Goal: Navigation & Orientation: Find specific page/section

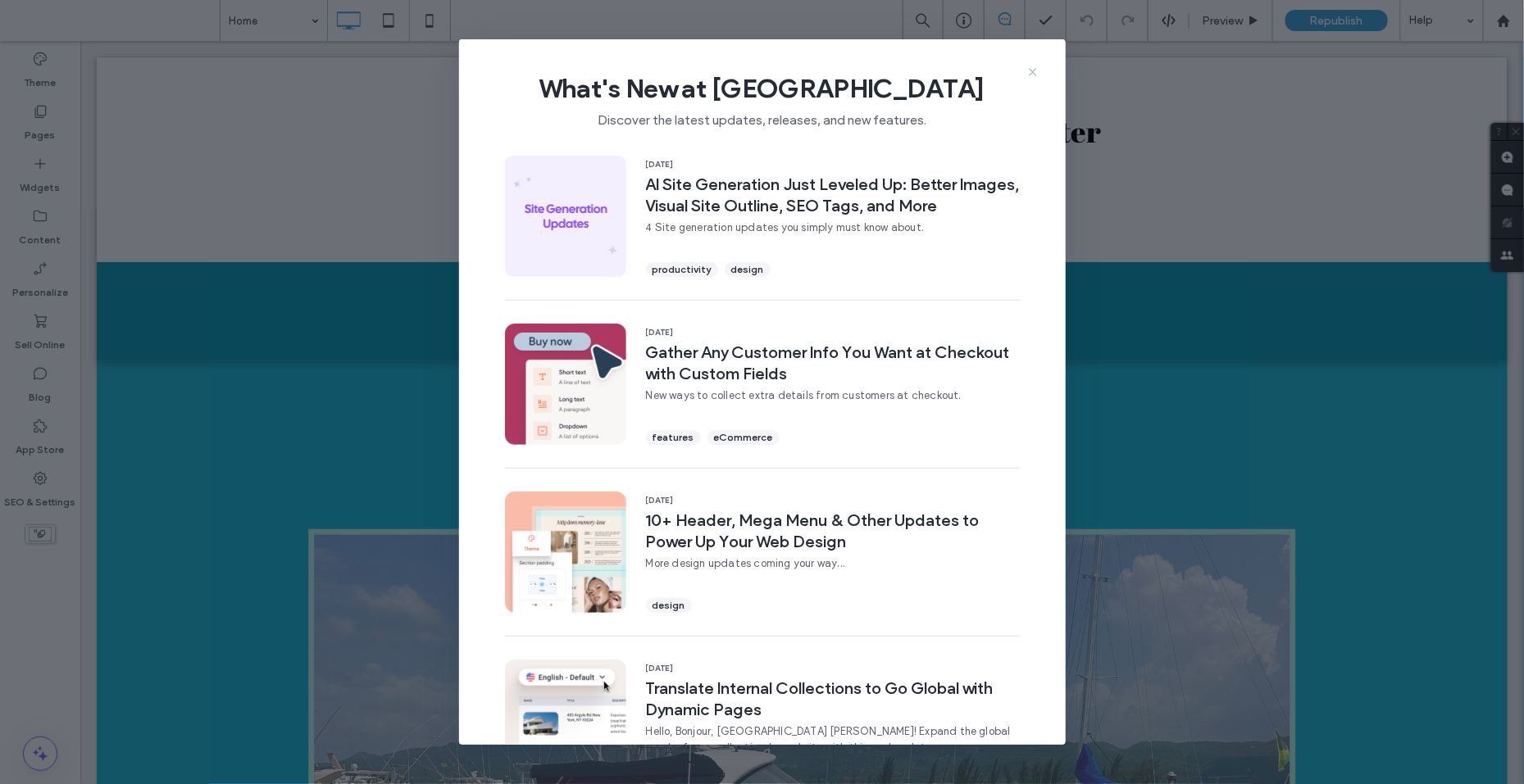
drag, startPoint x: 1033, startPoint y: 77, endPoint x: 953, endPoint y: 35, distance: 90.4
click at [1033, 77] on icon at bounding box center [1032, 72] width 13 height 13
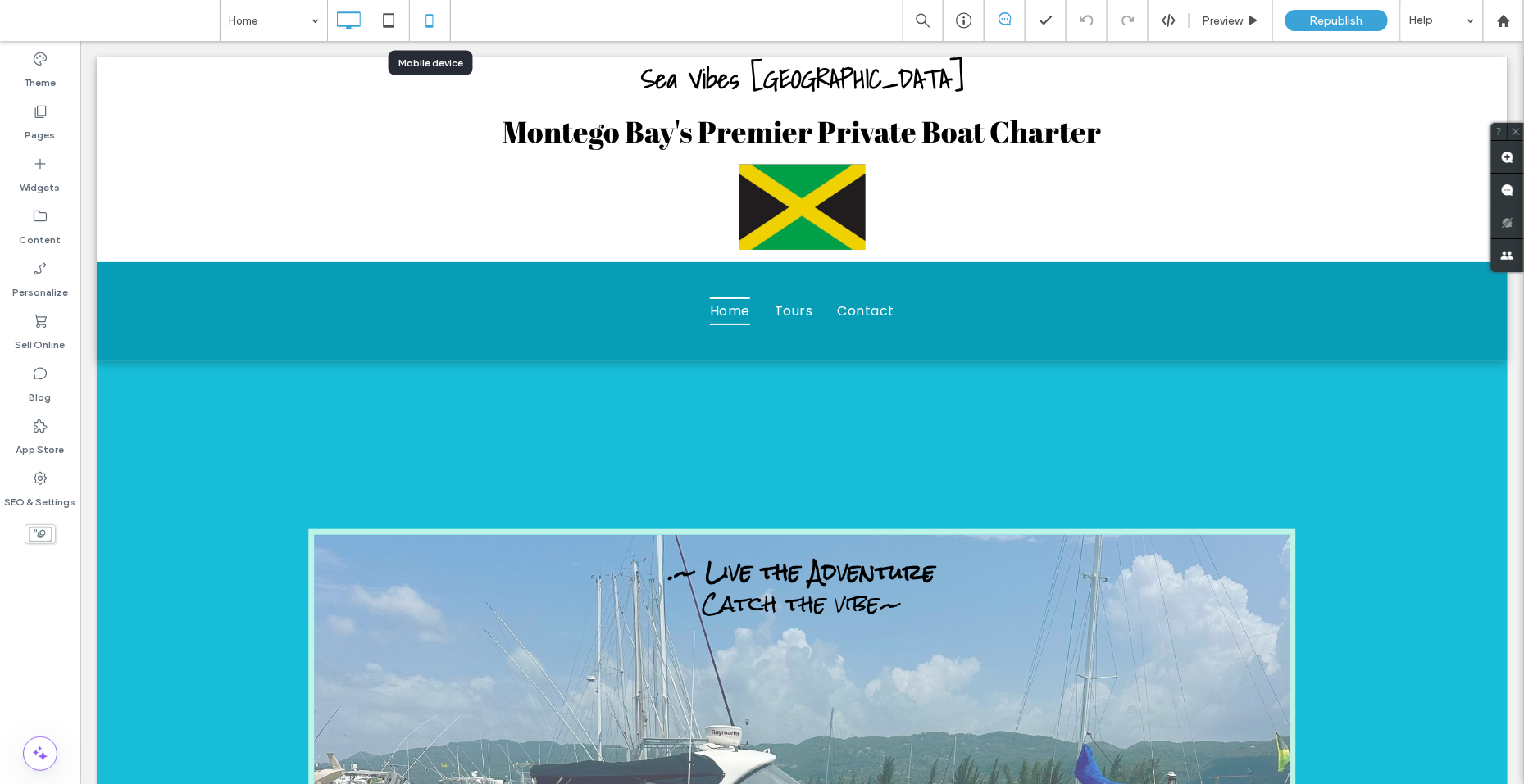
click at [417, 19] on icon at bounding box center [429, 20] width 33 height 33
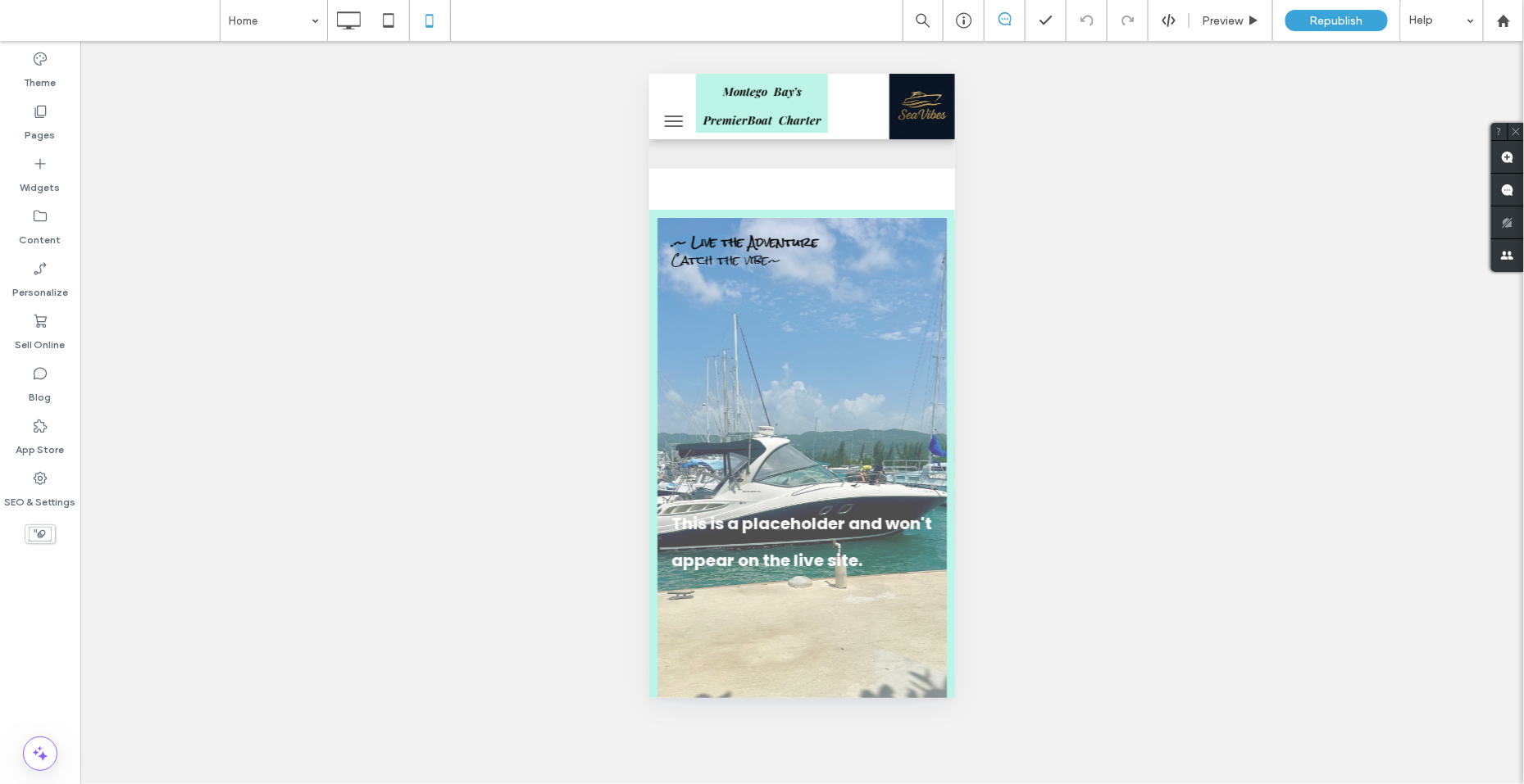
click at [669, 118] on button "menu" at bounding box center [673, 120] width 33 height 33
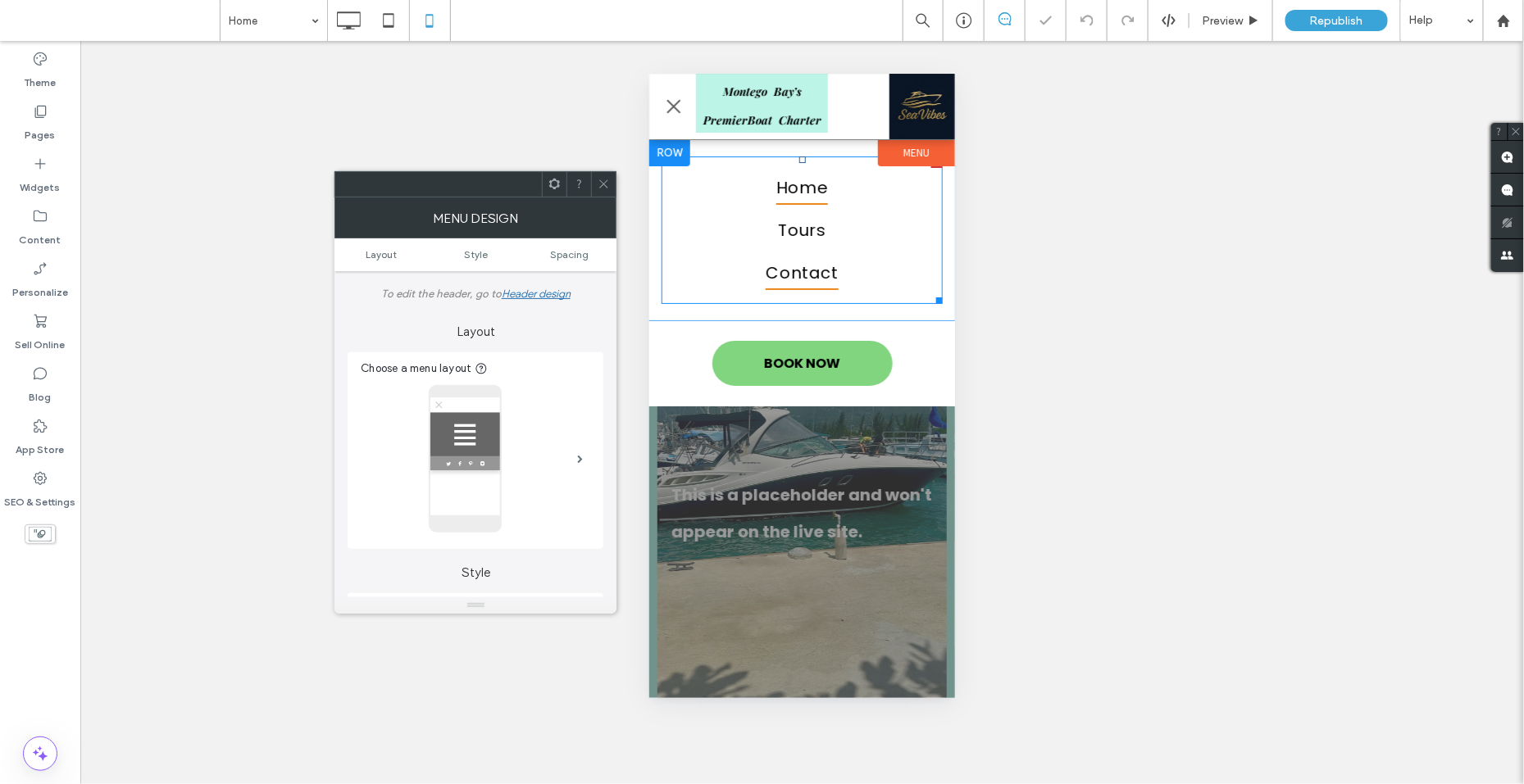
click at [813, 272] on span "Contact" at bounding box center [801, 272] width 72 height 34
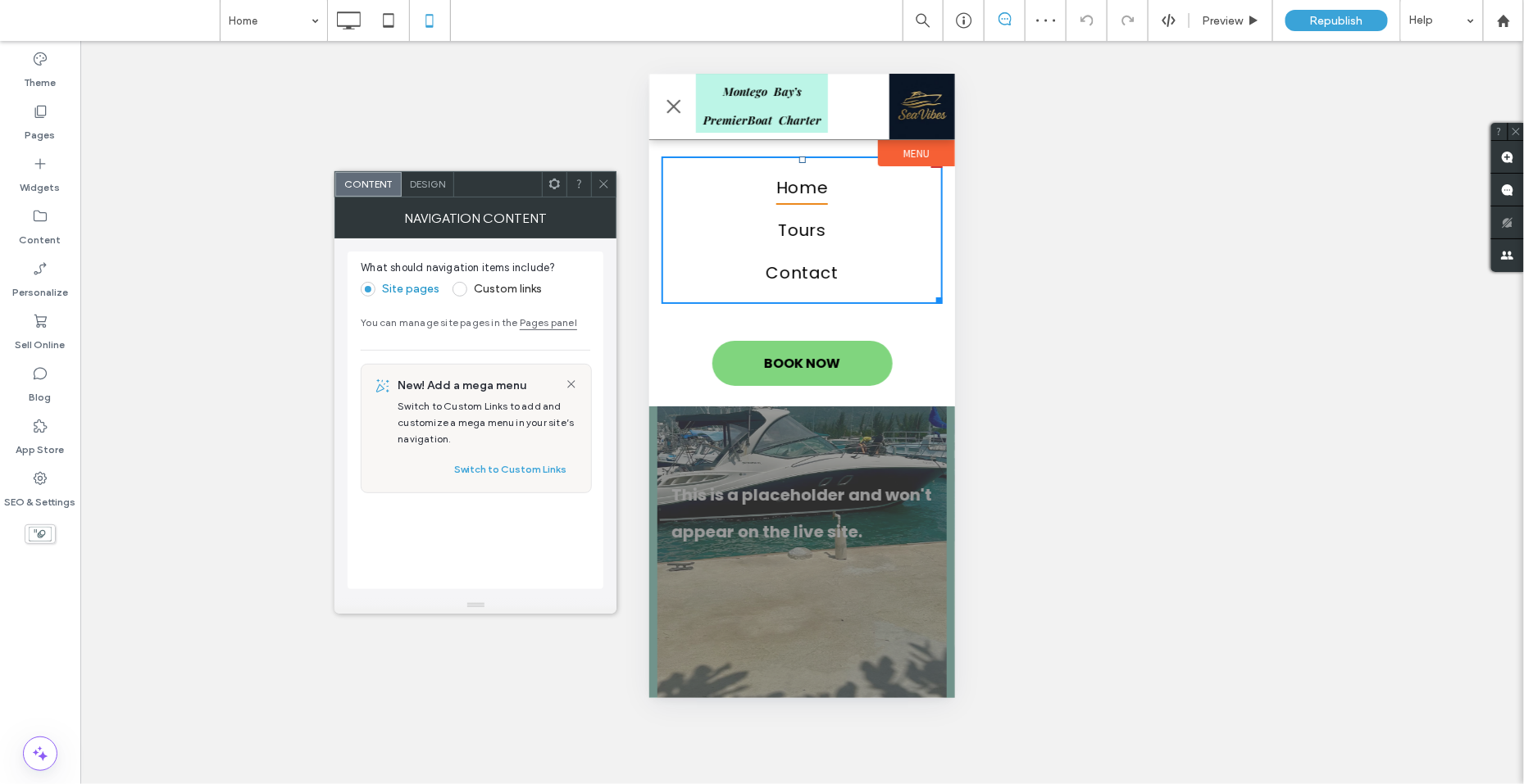
click at [602, 184] on icon at bounding box center [603, 184] width 12 height 12
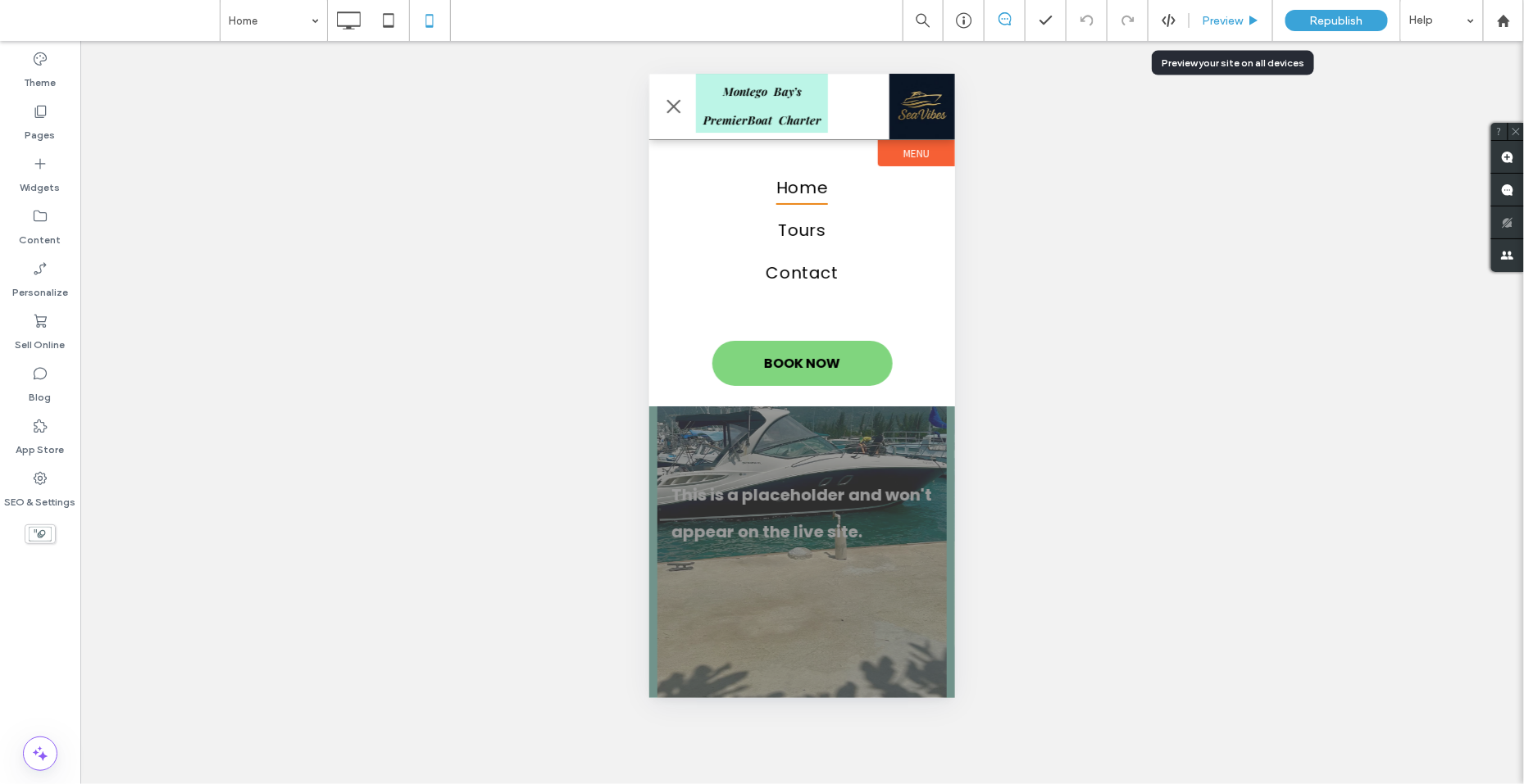
click at [1219, 25] on span "Preview" at bounding box center [1221, 21] width 41 height 14
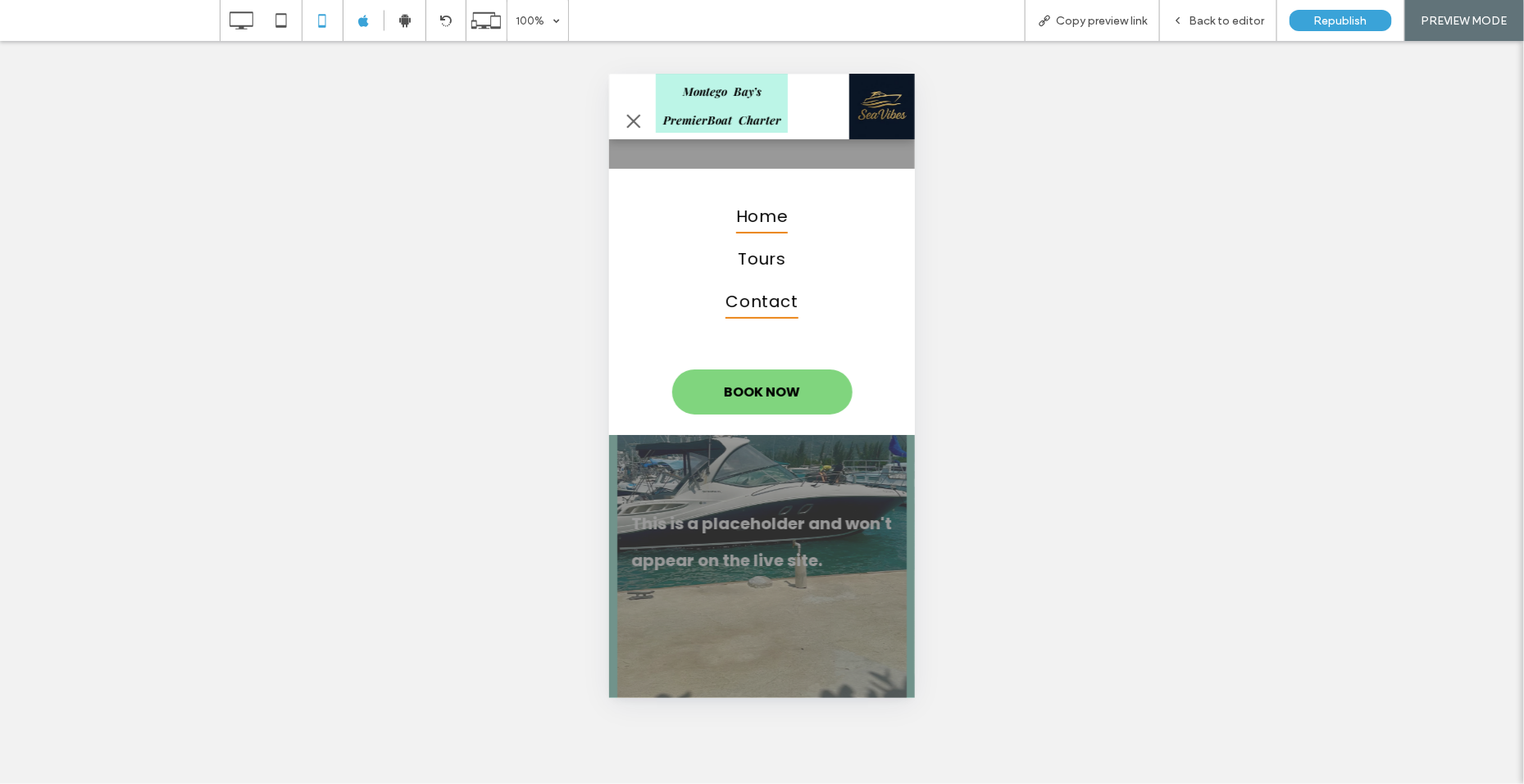
click at [762, 296] on span "Contact" at bounding box center [761, 300] width 72 height 34
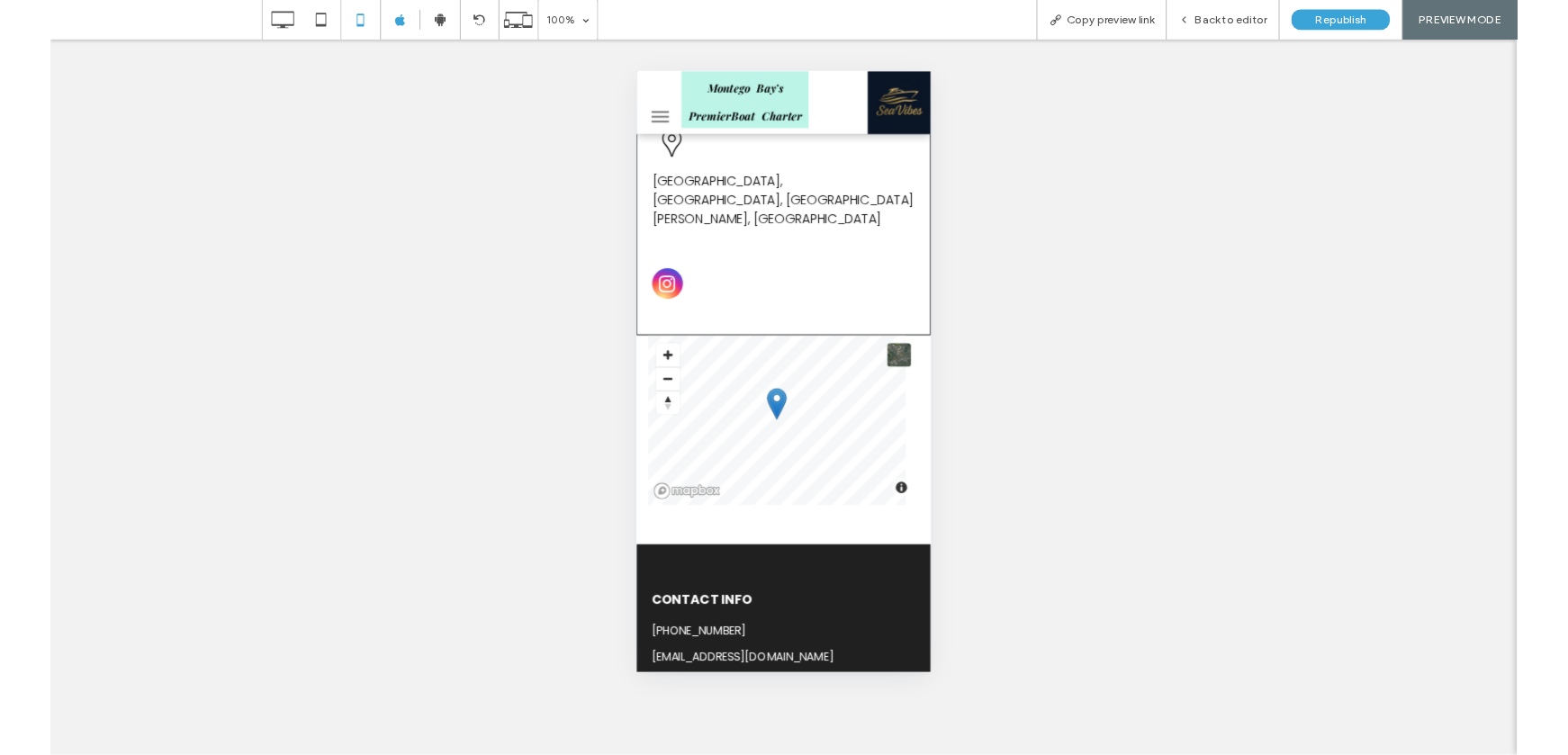
scroll to position [1300, 0]
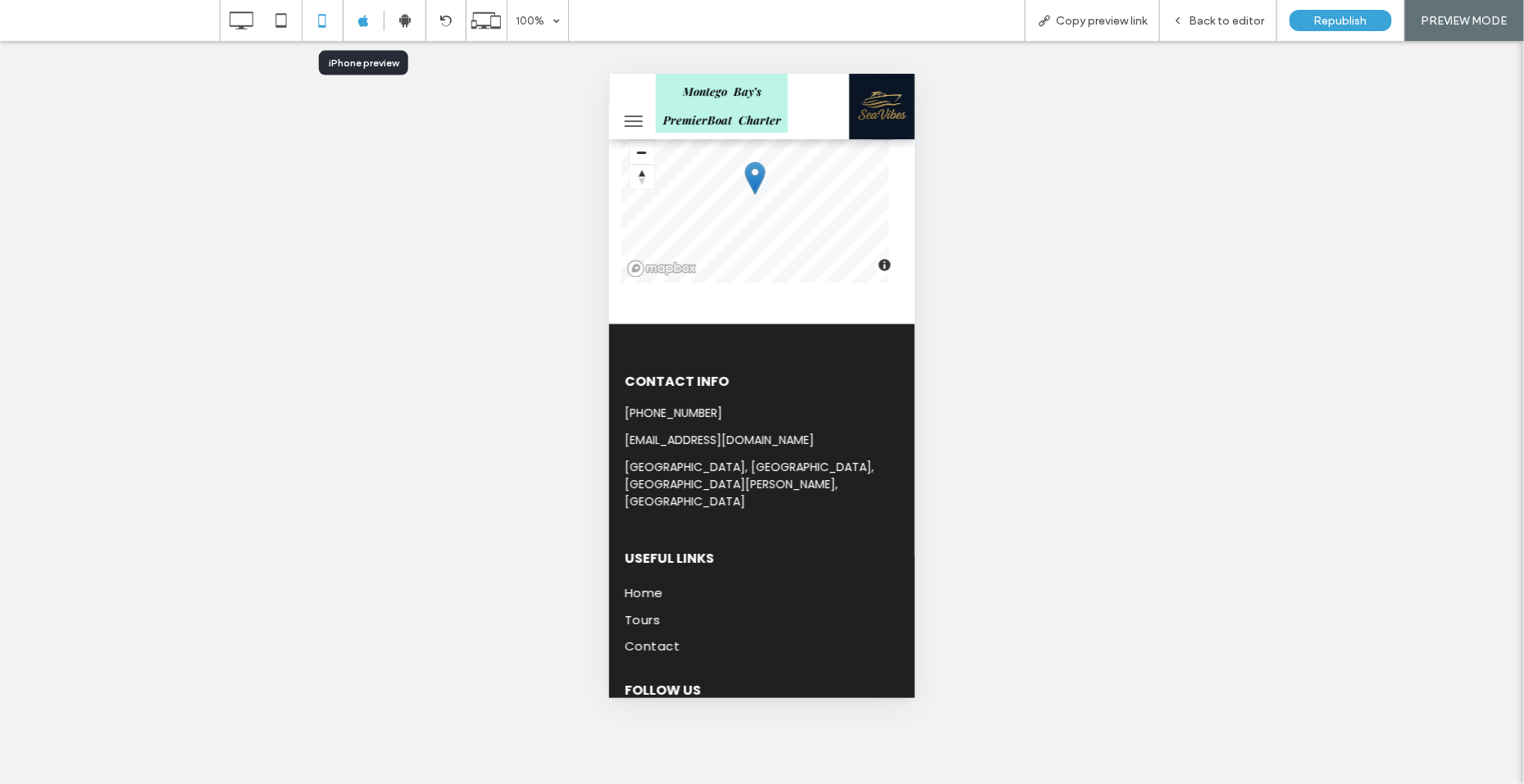
click at [368, 18] on icon at bounding box center [363, 21] width 12 height 12
click at [321, 25] on icon at bounding box center [322, 20] width 33 height 33
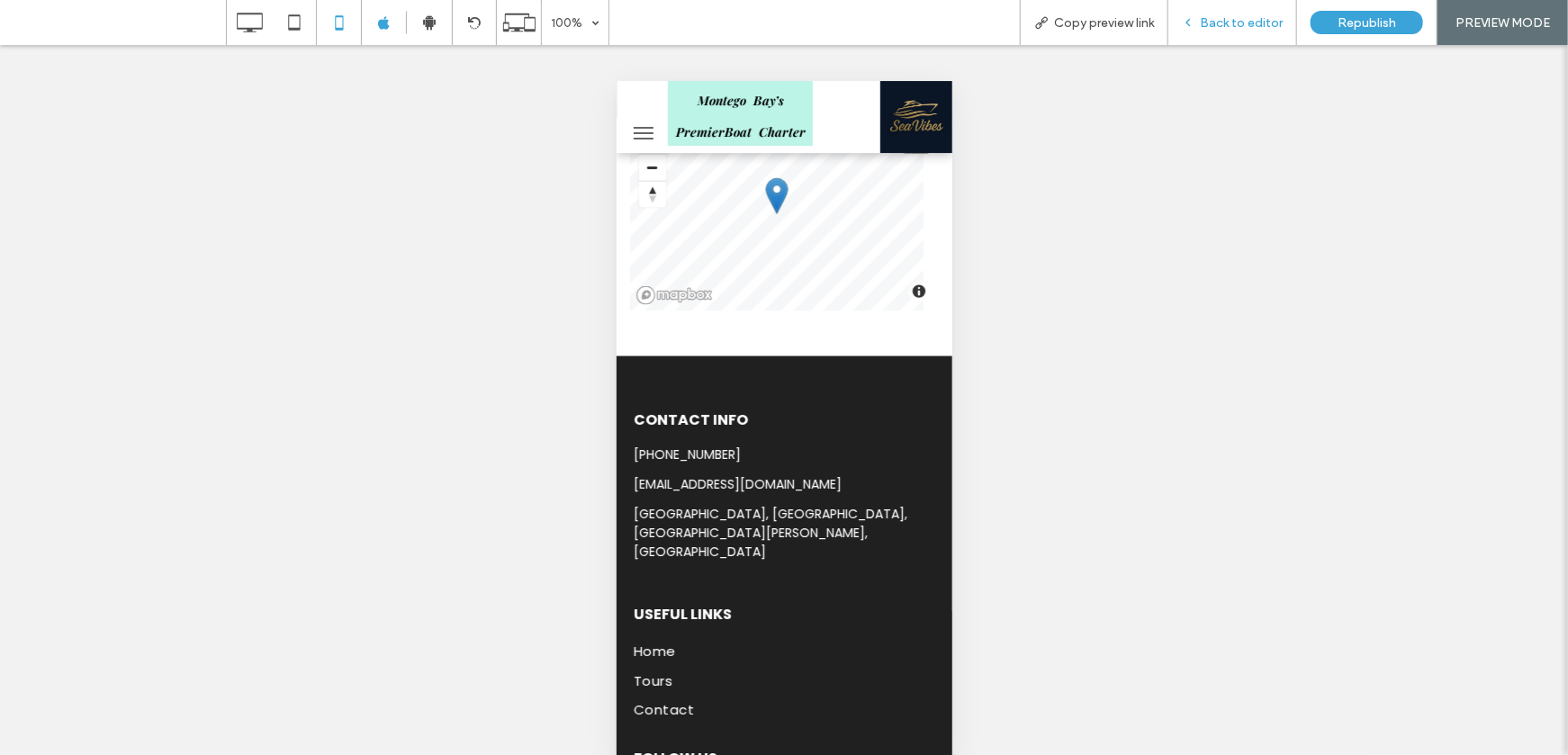
drag, startPoint x: 1256, startPoint y: 28, endPoint x: 190, endPoint y: 246, distance: 1088.1
click at [1256, 28] on span "Back to editor" at bounding box center [1241, 23] width 83 height 15
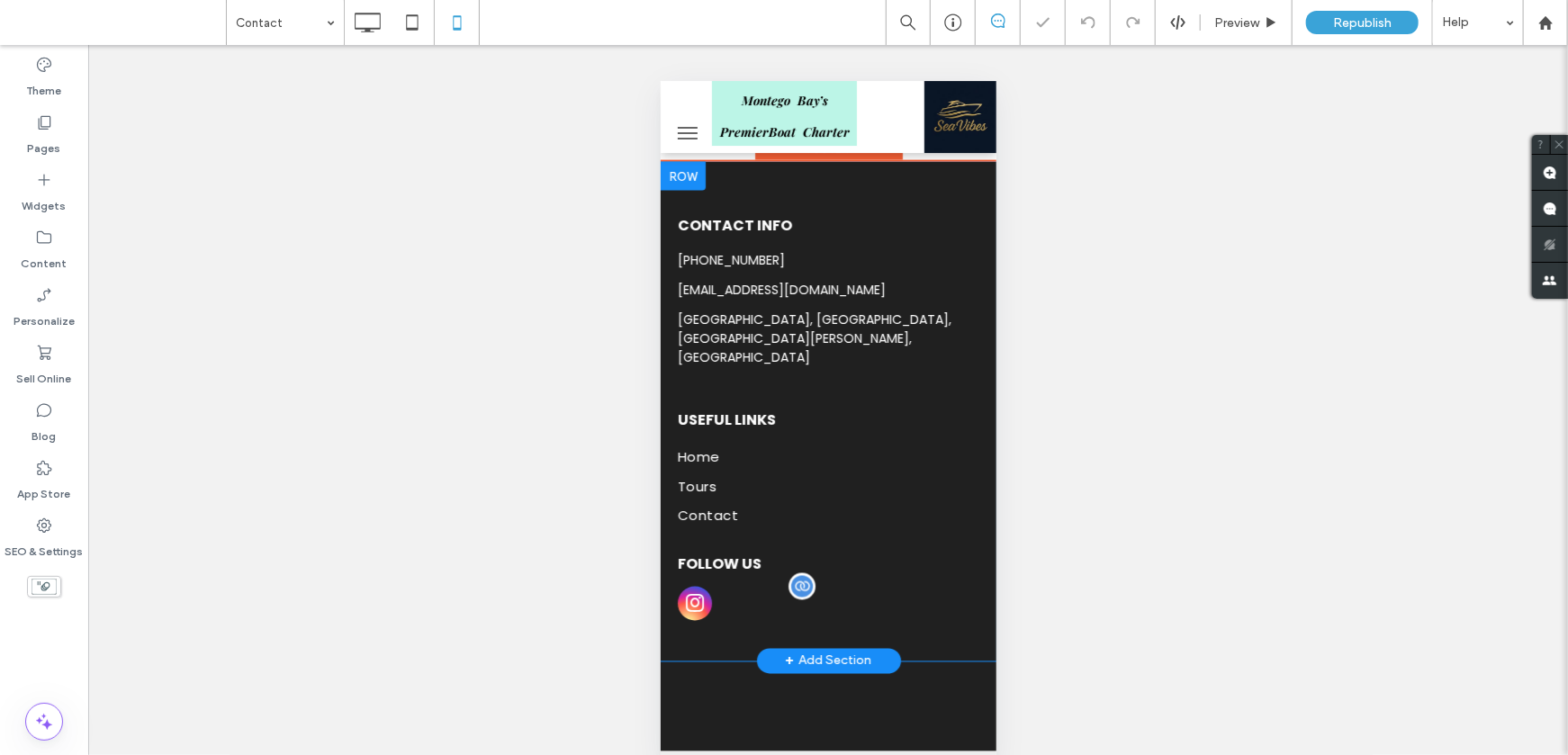
scroll to position [1499, 0]
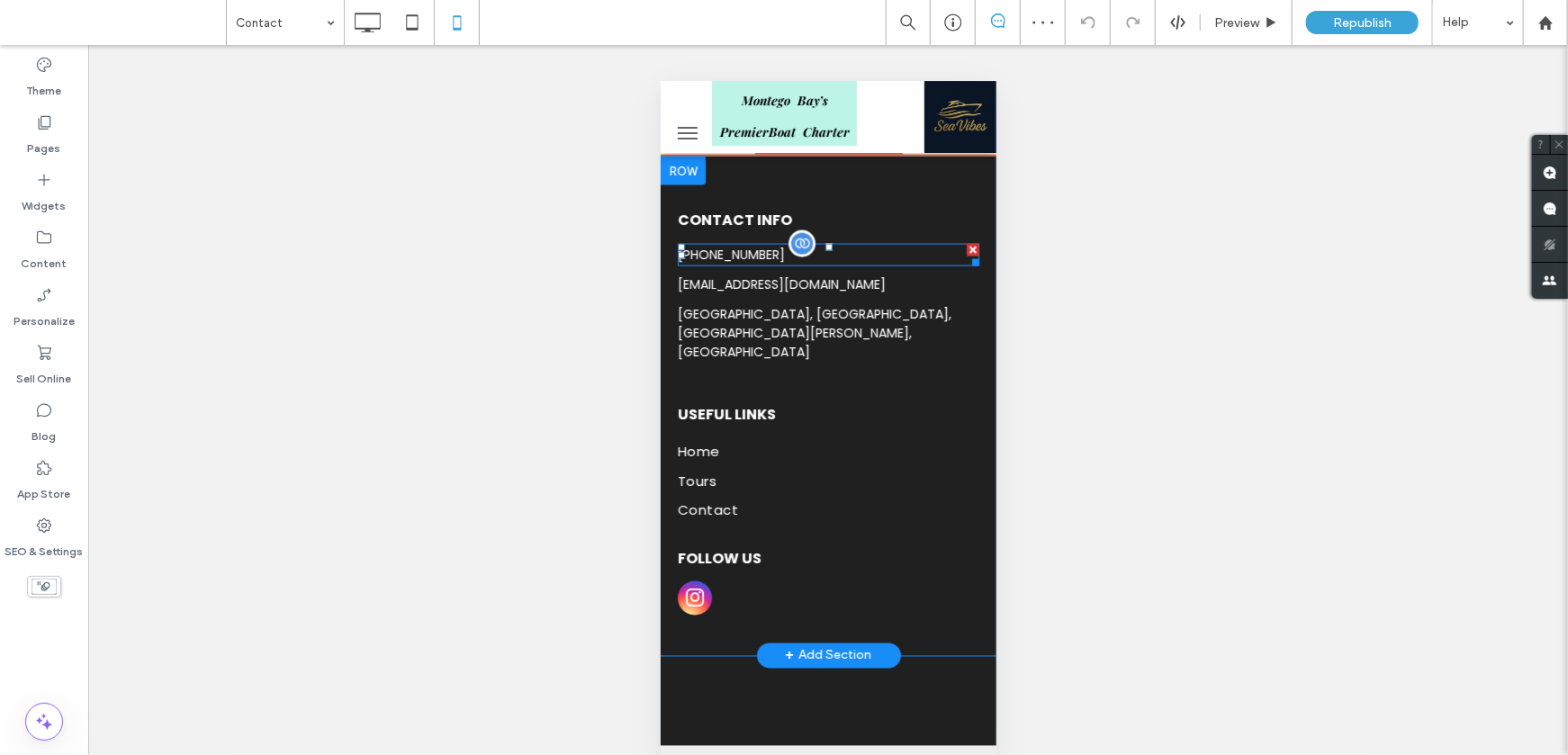
click at [881, 261] on h6 "[PHONE_NUMBER]" at bounding box center [827, 254] width 301 height 22
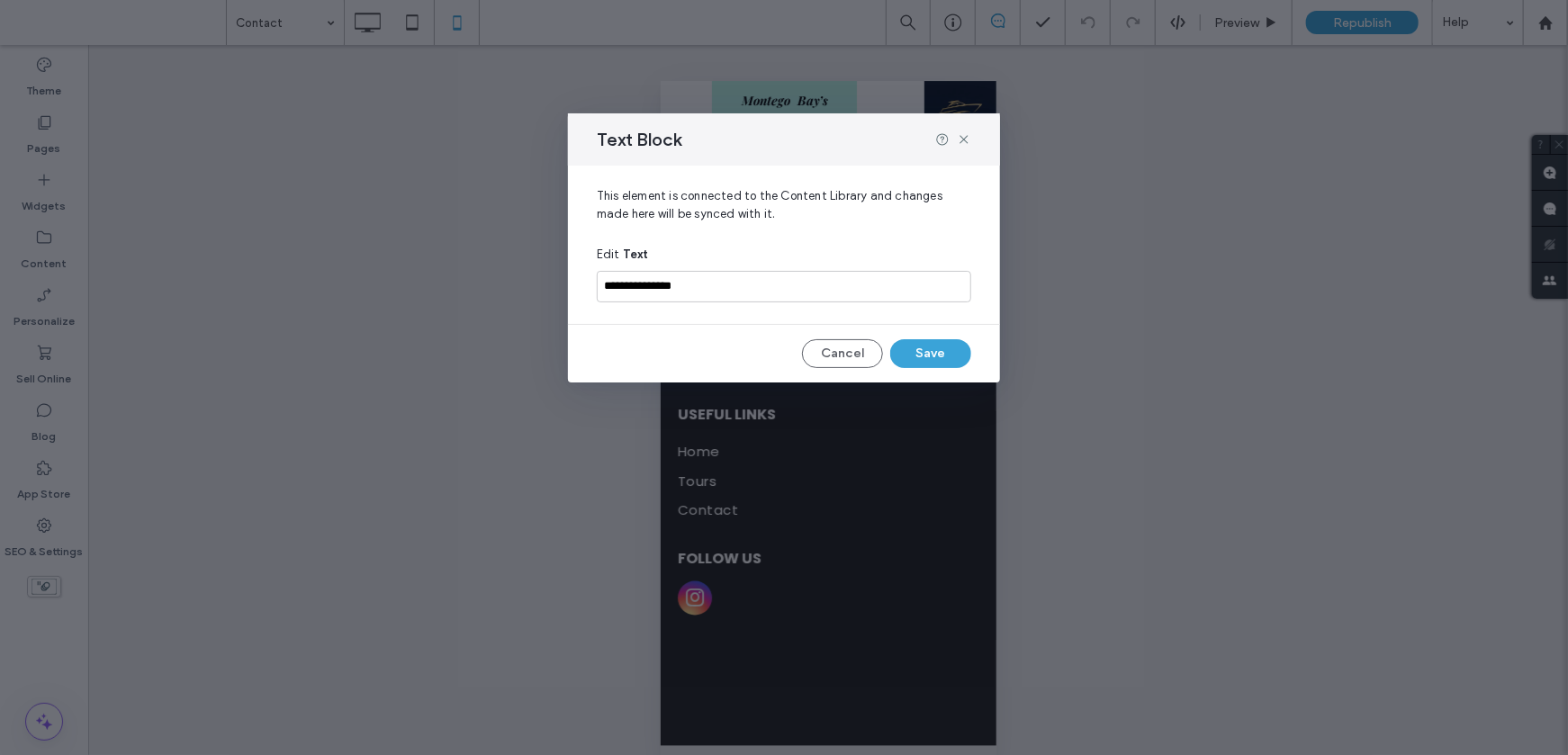
click at [839, 337] on div "**********" at bounding box center [783, 273] width 432 height 217
click at [838, 345] on button "Cancel" at bounding box center [842, 353] width 81 height 29
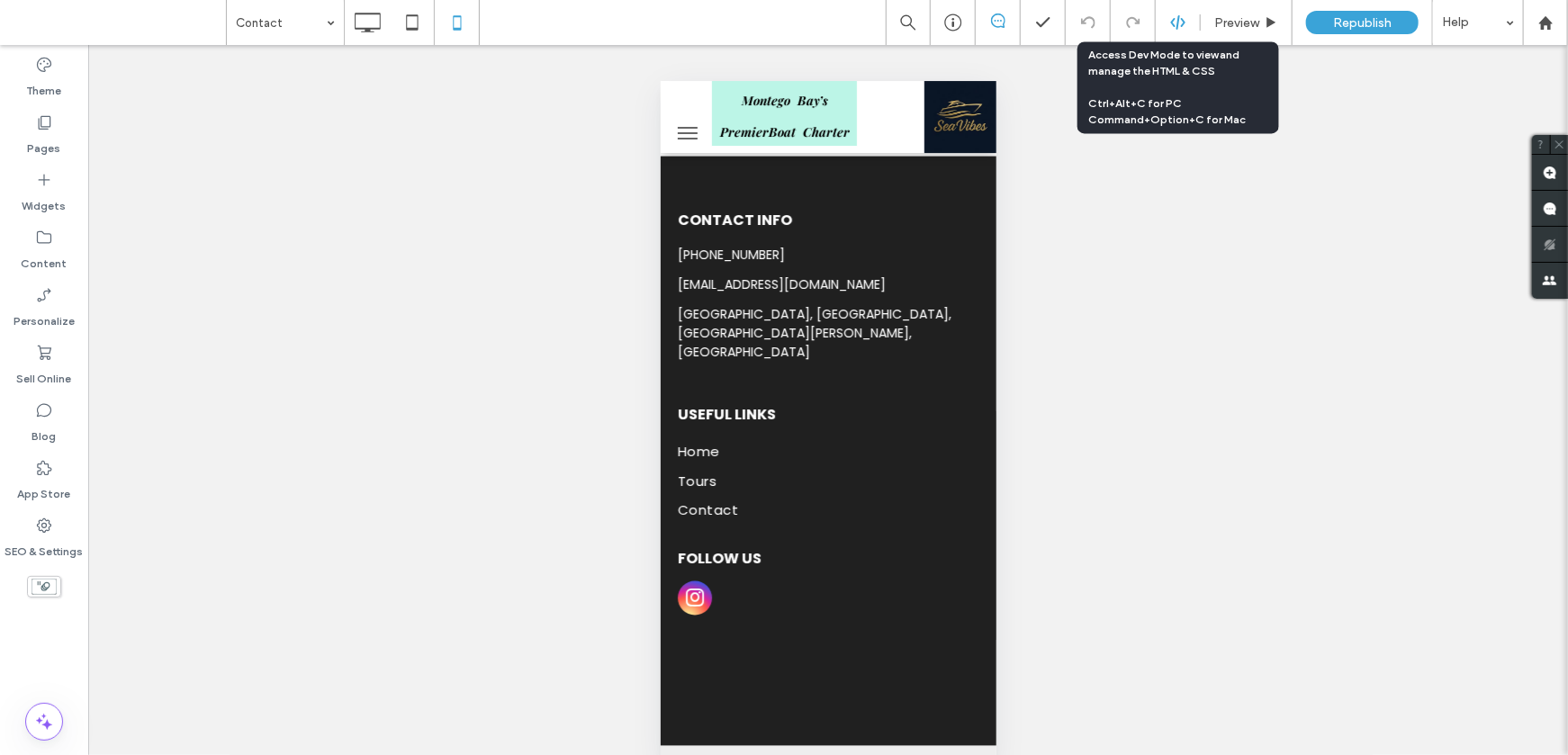
click at [1170, 18] on icon at bounding box center [1178, 22] width 16 height 16
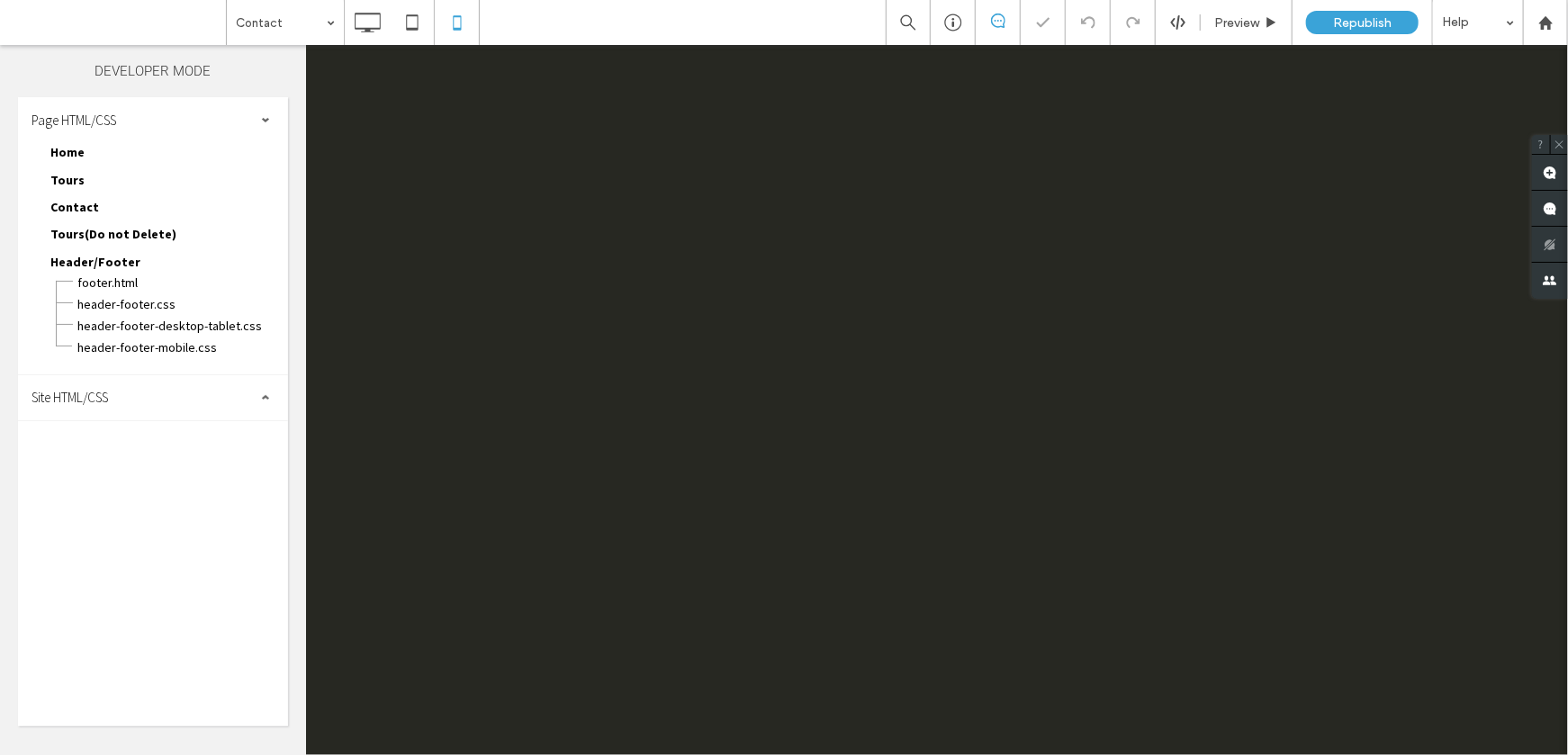
scroll to position [0, 0]
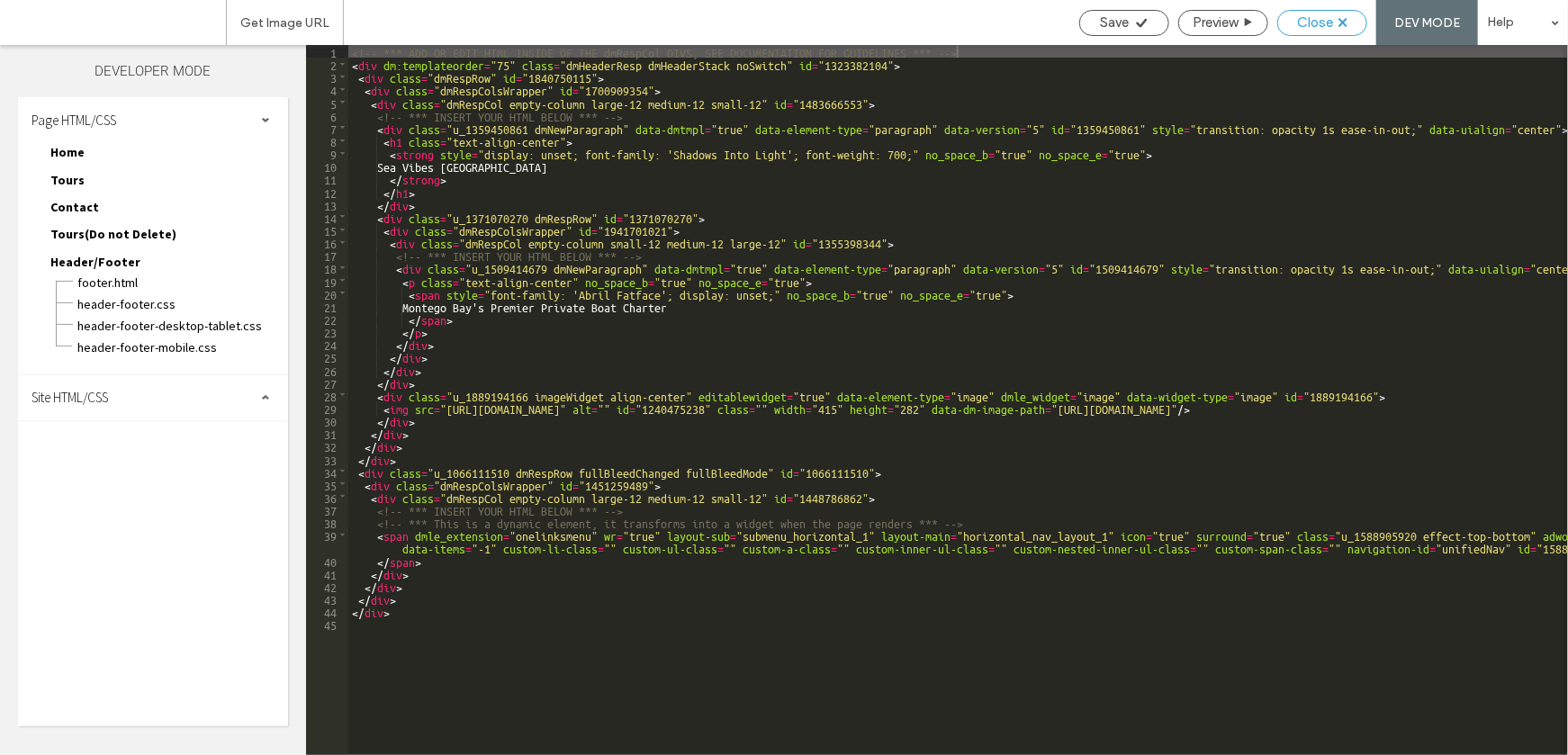
click at [1345, 18] on icon at bounding box center [1342, 22] width 9 height 9
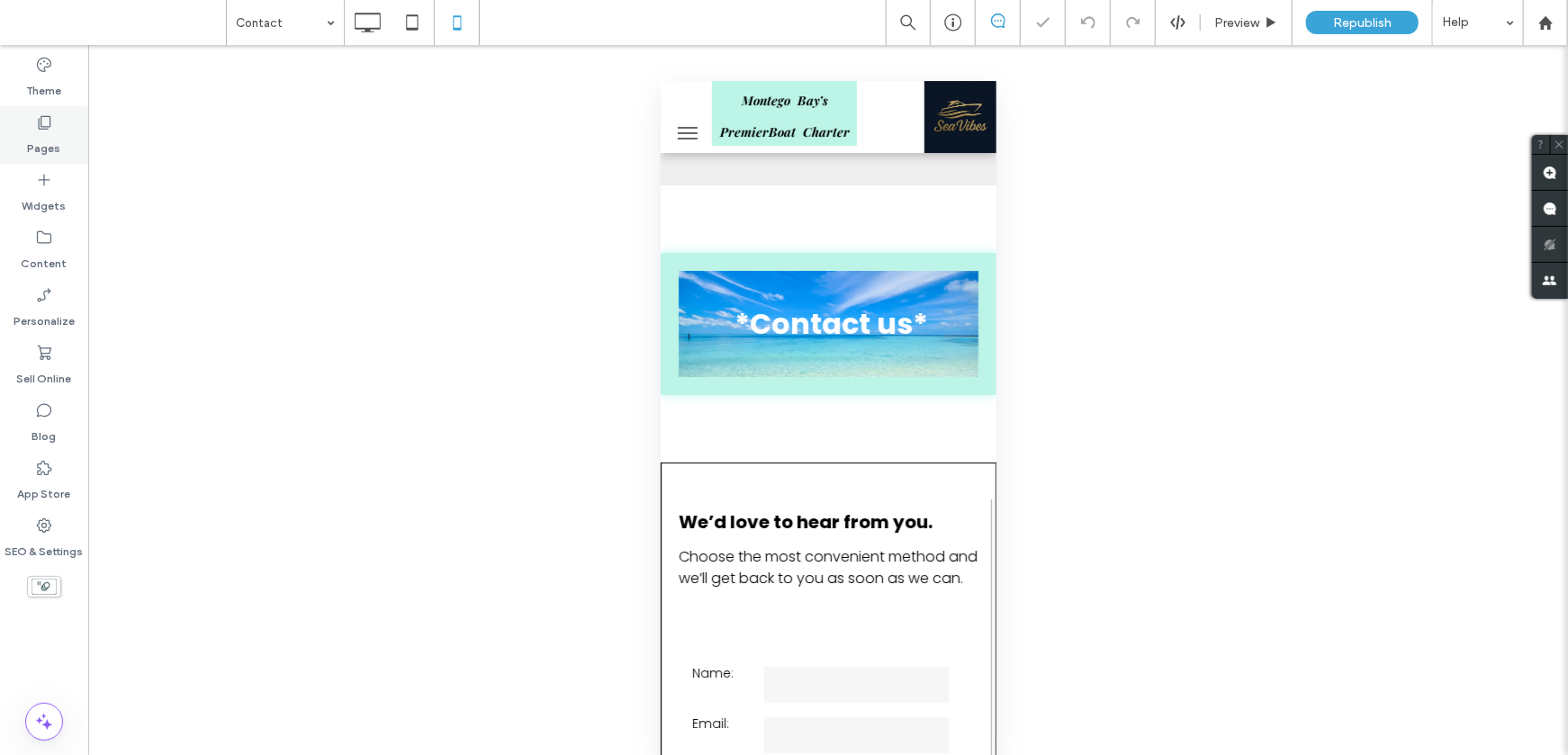
click at [50, 141] on label "Pages" at bounding box center [44, 144] width 33 height 25
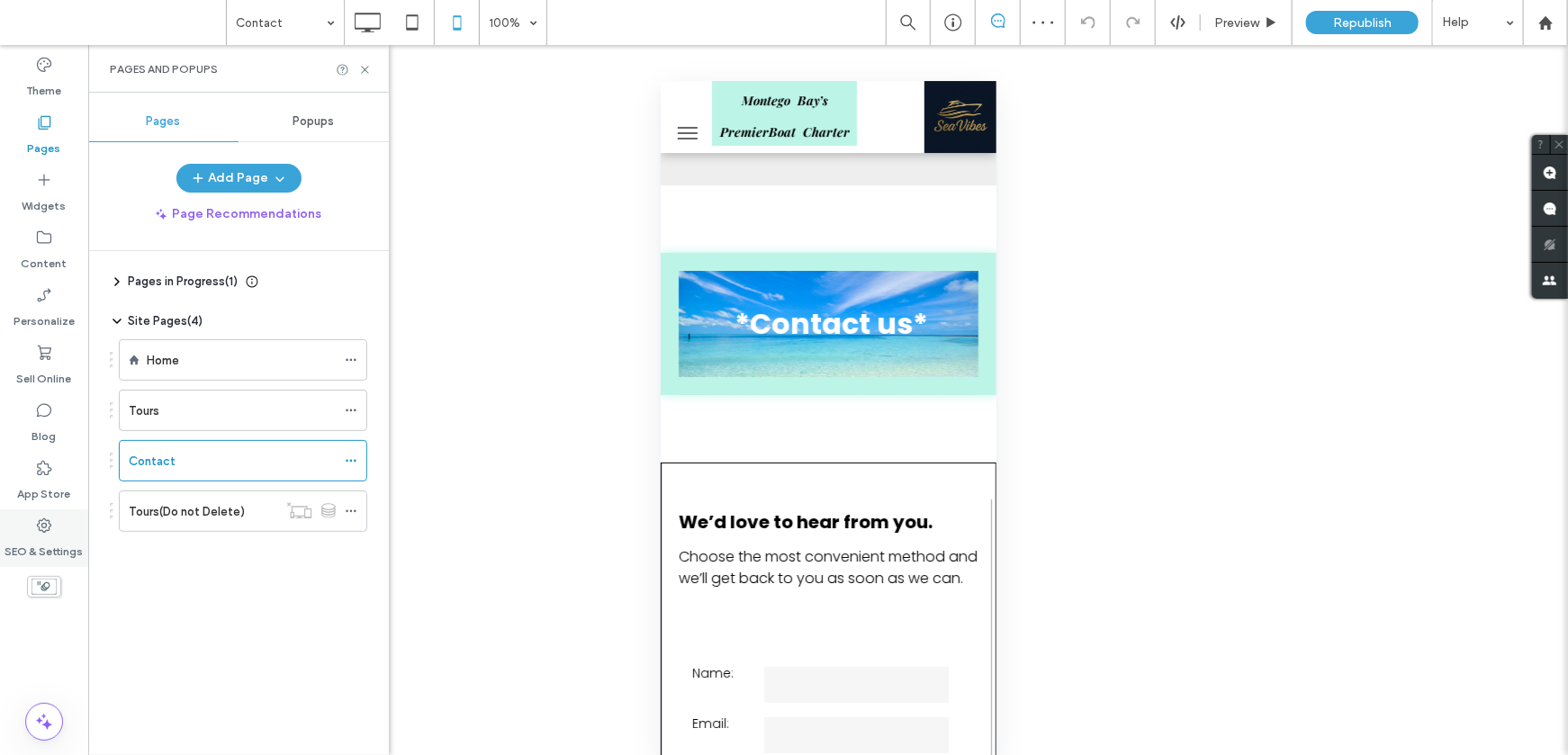
click at [43, 520] on icon at bounding box center [43, 525] width 18 height 18
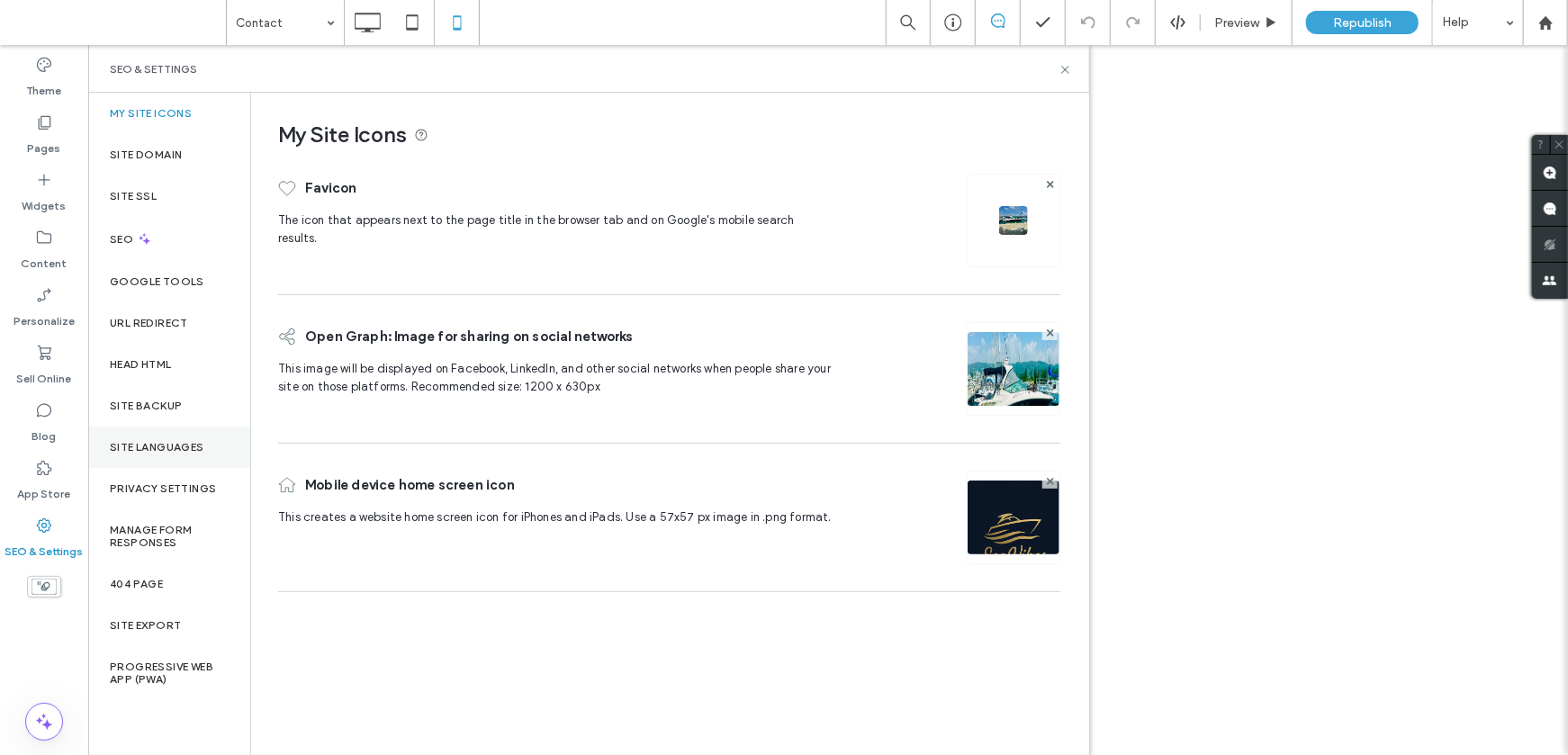
click at [153, 445] on label "Site Languages" at bounding box center [157, 447] width 95 height 13
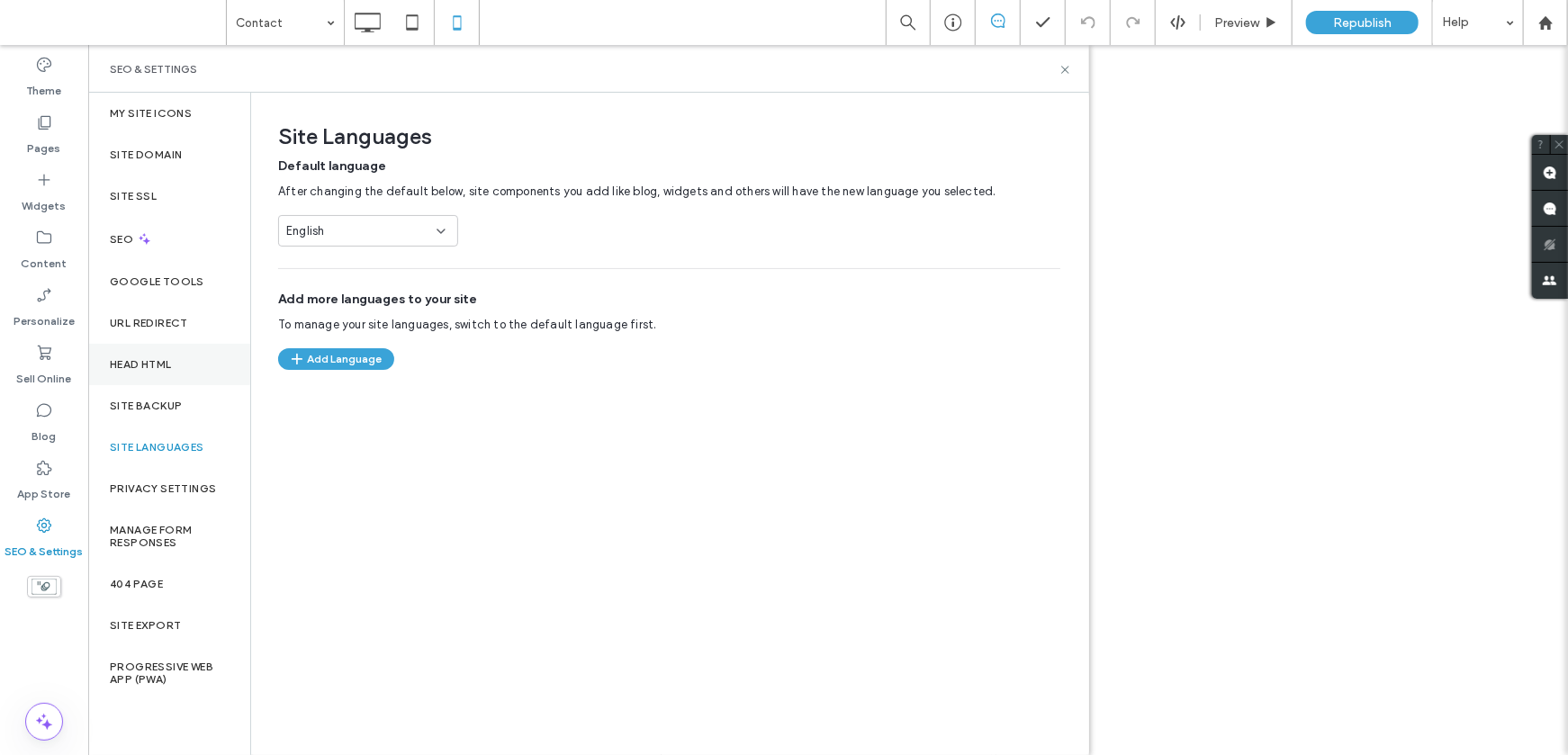
click at [154, 362] on label "Head HTML" at bounding box center [141, 364] width 62 height 13
